Goal: Transaction & Acquisition: Purchase product/service

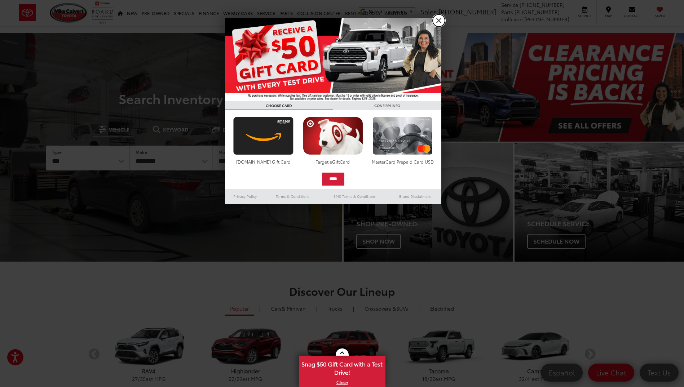
click at [438, 22] on link "X" at bounding box center [438, 20] width 12 height 12
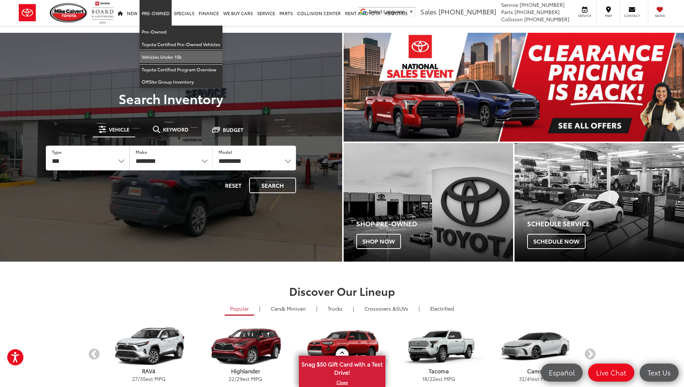
click at [161, 56] on link "Vehicles Under 10k" at bounding box center [180, 57] width 83 height 13
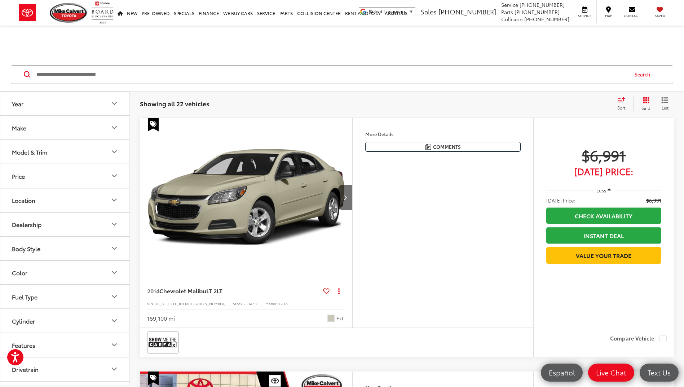
click at [619, 107] on span "Sort" at bounding box center [621, 108] width 8 height 6
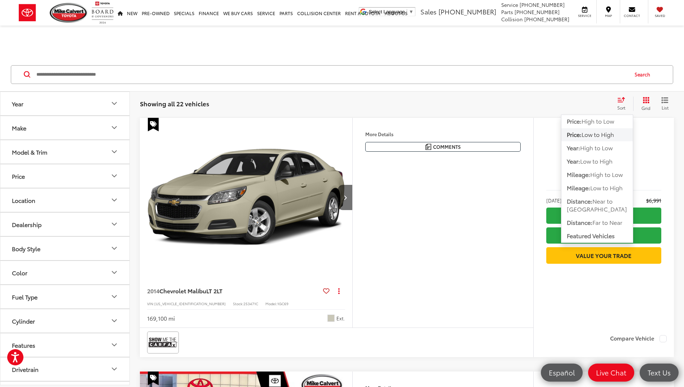
click at [611, 136] on span "Low to High" at bounding box center [597, 134] width 32 height 8
